Goal: Information Seeking & Learning: Find specific fact

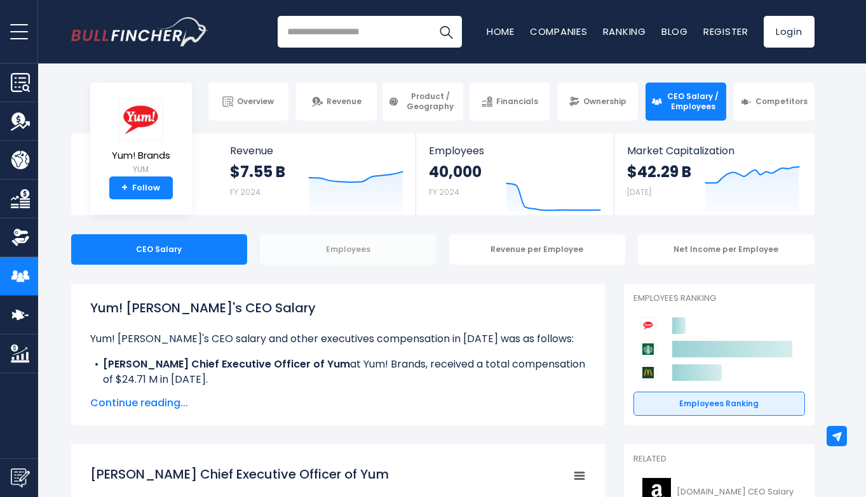
click at [377, 245] on div "Employees" at bounding box center [348, 249] width 177 height 30
click at [339, 254] on div "Employees" at bounding box center [348, 249] width 177 height 30
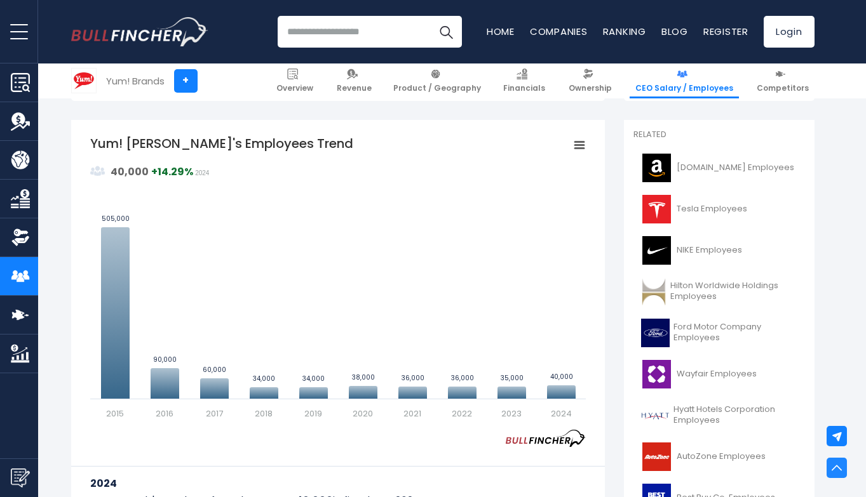
scroll to position [318, 0]
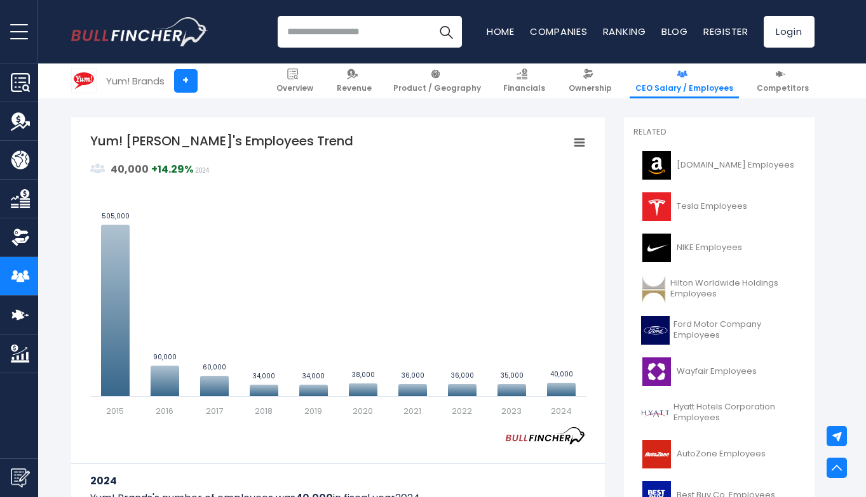
drag, startPoint x: 90, startPoint y: 144, endPoint x: 121, endPoint y: 146, distance: 31.2
click at [121, 146] on tspan "Yum! [PERSON_NAME]'s Employees Trend" at bounding box center [221, 141] width 263 height 18
drag, startPoint x: 89, startPoint y: 141, endPoint x: 194, endPoint y: 142, distance: 104.8
click at [193, 142] on div "Yum! [PERSON_NAME]'s Employees Trend Created with Highcharts 12.1.2 Values Char…" at bounding box center [338, 359] width 534 height 483
click at [248, 141] on tspan "Yum! [PERSON_NAME]'s Employees Trend" at bounding box center [221, 141] width 263 height 18
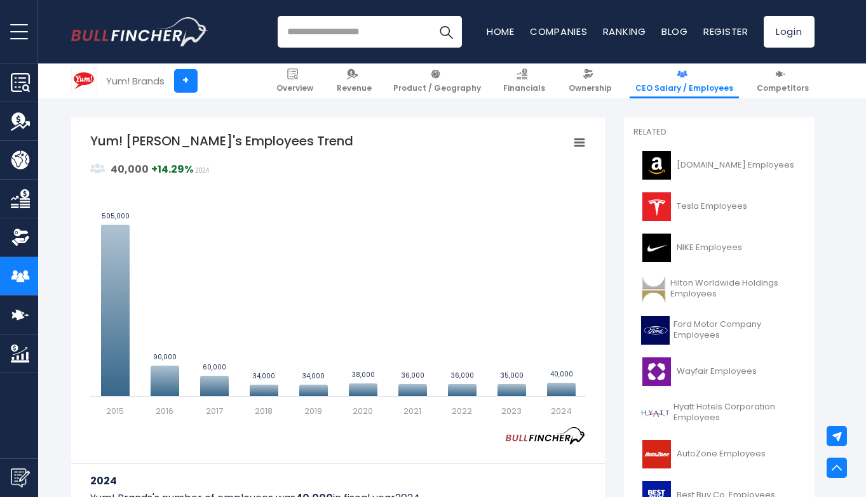
drag, startPoint x: 255, startPoint y: 141, endPoint x: 116, endPoint y: 85, distance: 150.8
click at [135, 133] on tspan "Yum! [PERSON_NAME]'s Employees Trend" at bounding box center [221, 141] width 263 height 18
